Goal: Information Seeking & Learning: Learn about a topic

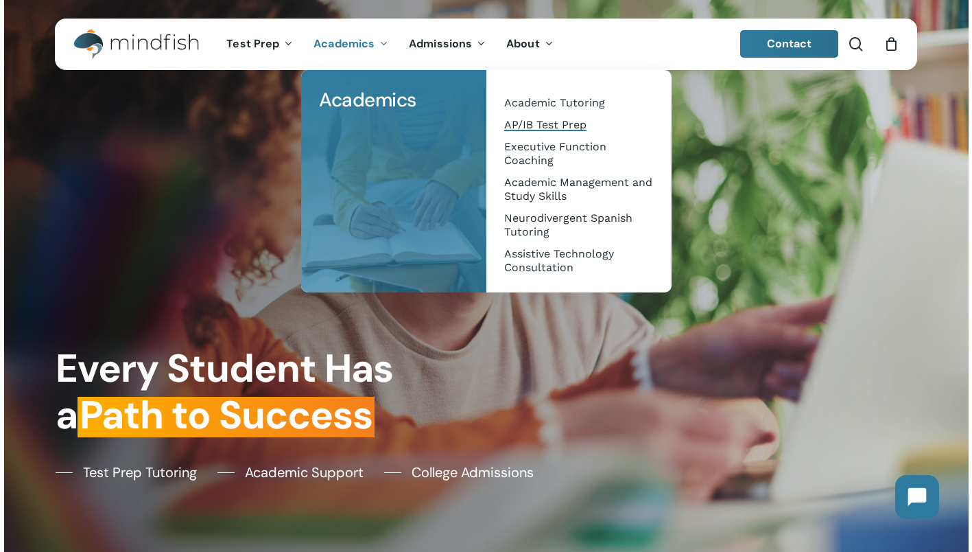
click at [552, 119] on span "AP/IB Test Prep" at bounding box center [545, 124] width 82 height 13
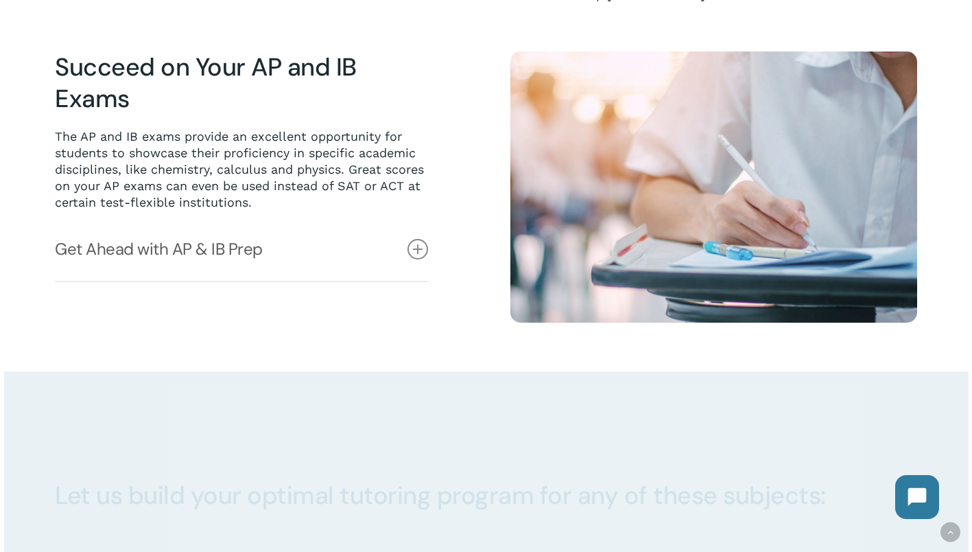
scroll to position [672, 0]
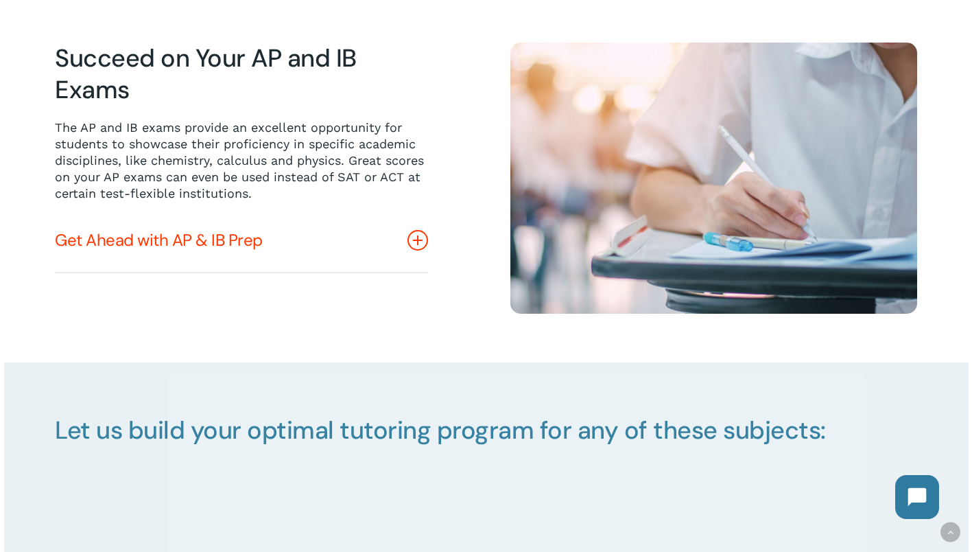
click at [414, 239] on icon at bounding box center [418, 240] width 21 height 21
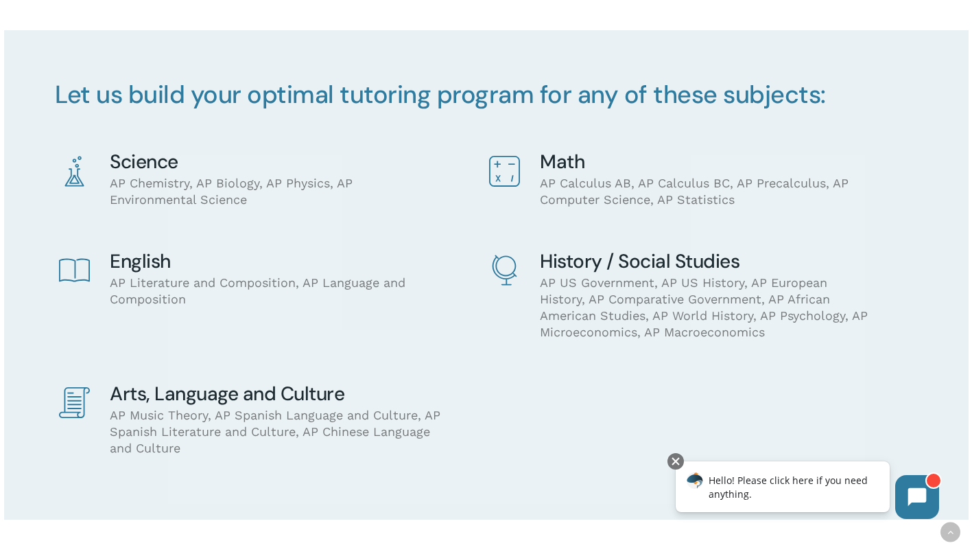
scroll to position [1087, 0]
